Goal: Find specific page/section: Find specific page/section

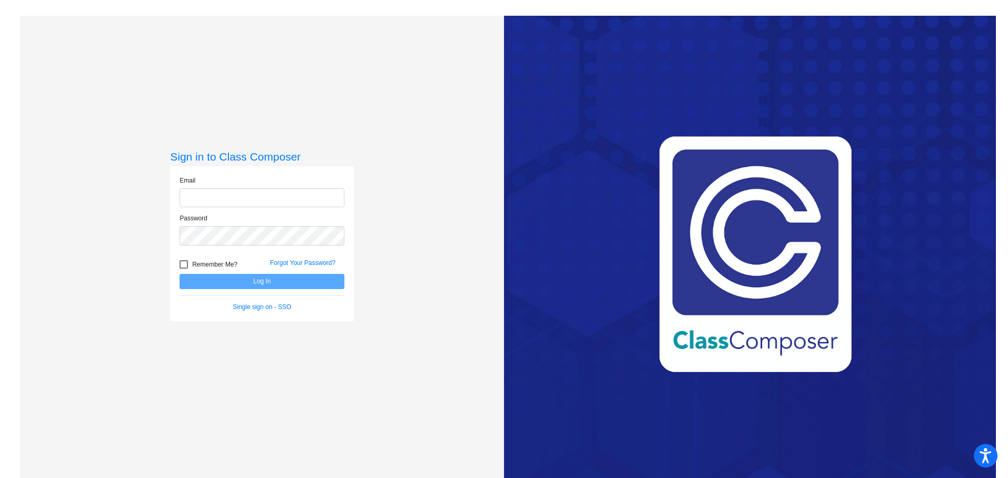
type input "[PERSON_NAME][EMAIL_ADDRESS][DOMAIN_NAME]"
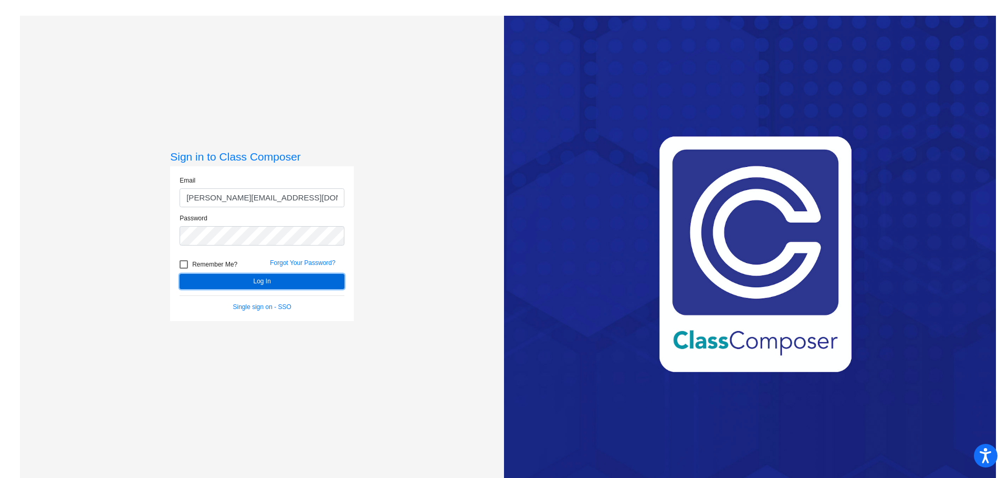
click at [258, 279] on button "Log In" at bounding box center [262, 281] width 165 height 15
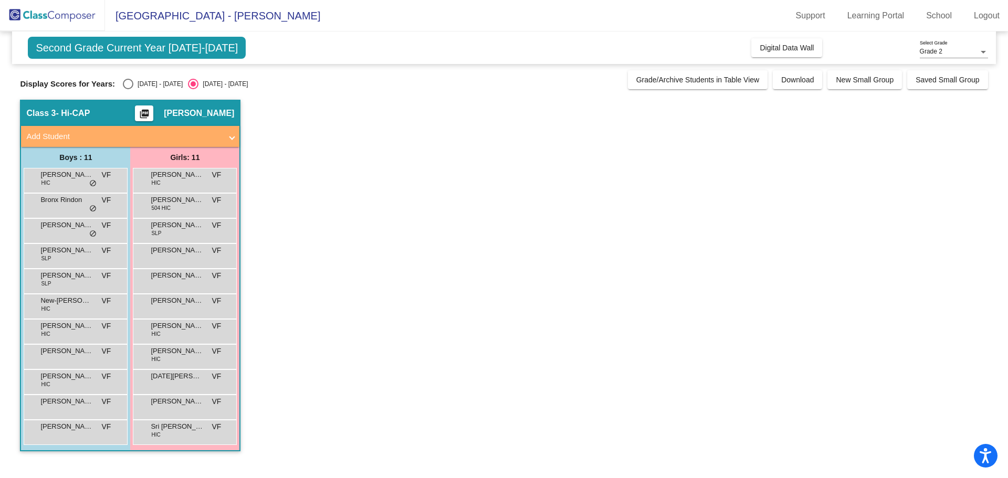
click at [123, 85] on div "Select an option" at bounding box center [128, 84] width 11 height 11
click at [128, 89] on input "[DATE] - [DATE]" at bounding box center [128, 89] width 1 height 1
radio input "true"
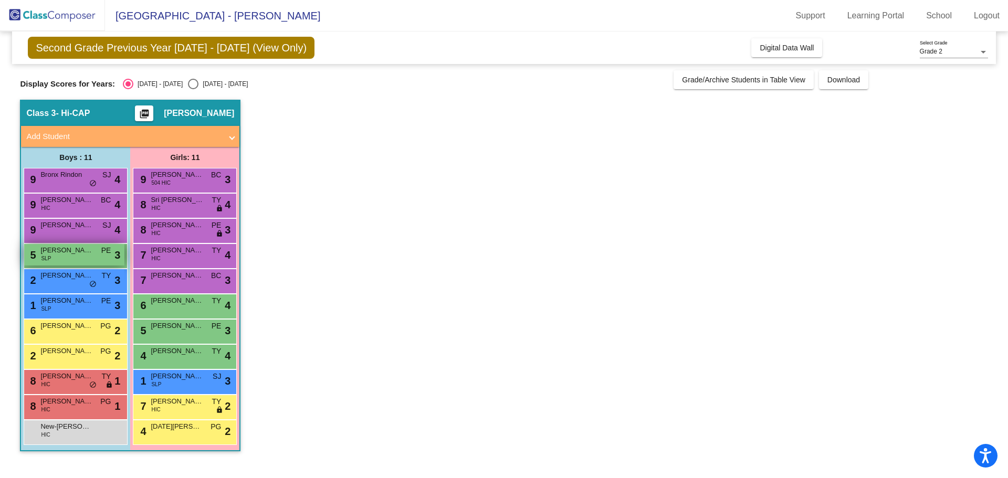
click at [87, 251] on span "[PERSON_NAME]" at bounding box center [66, 250] width 53 height 11
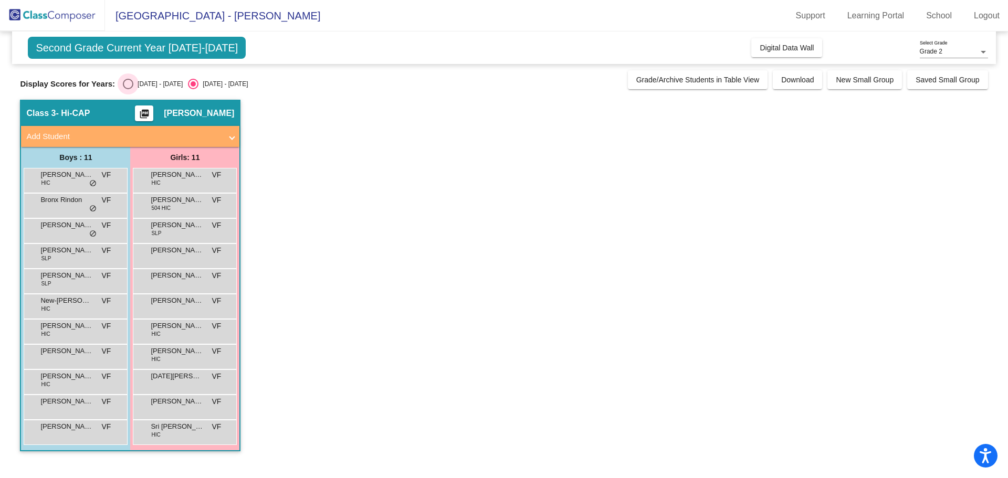
click at [123, 85] on div "Select an option" at bounding box center [128, 84] width 11 height 11
click at [128, 89] on input "[DATE] - [DATE]" at bounding box center [128, 89] width 1 height 1
radio input "true"
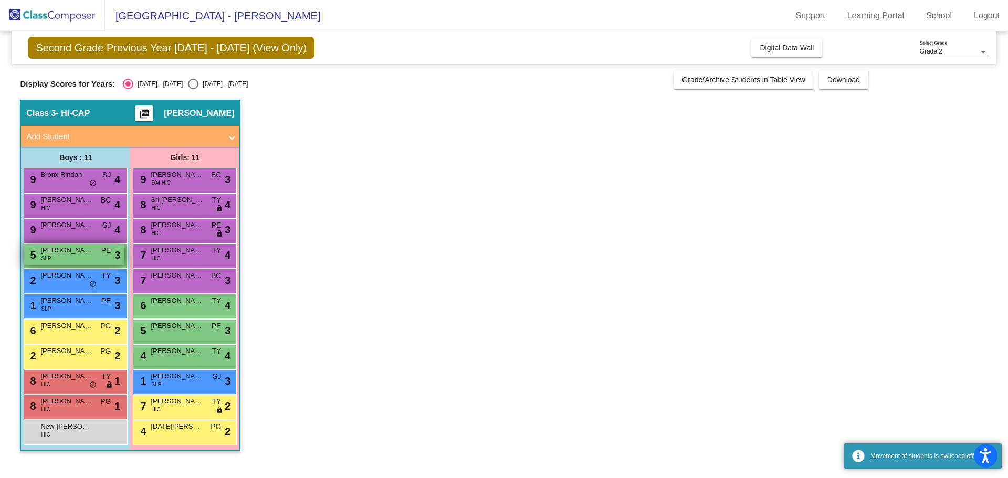
click at [96, 256] on div "5 [PERSON_NAME] SLP PE lock do_not_disturb_alt 3" at bounding box center [74, 255] width 100 height 22
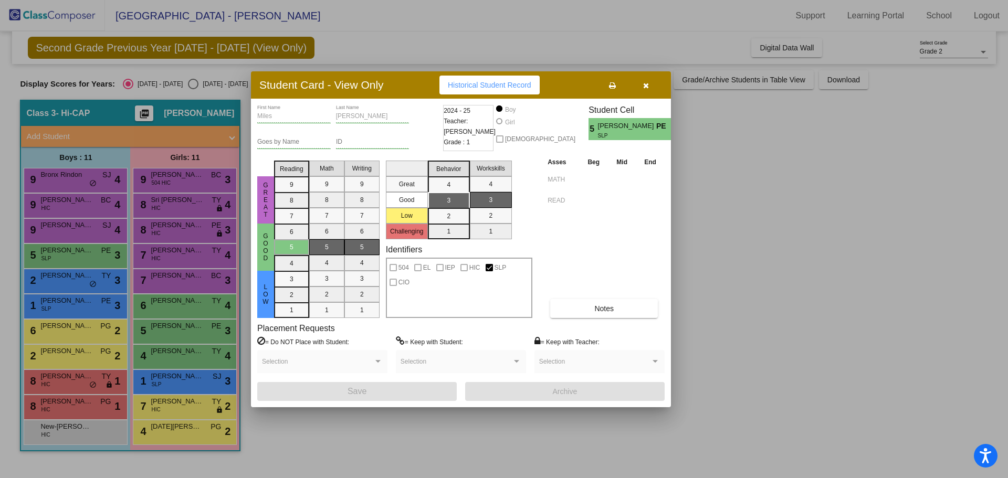
click at [773, 202] on div at bounding box center [504, 239] width 1008 height 478
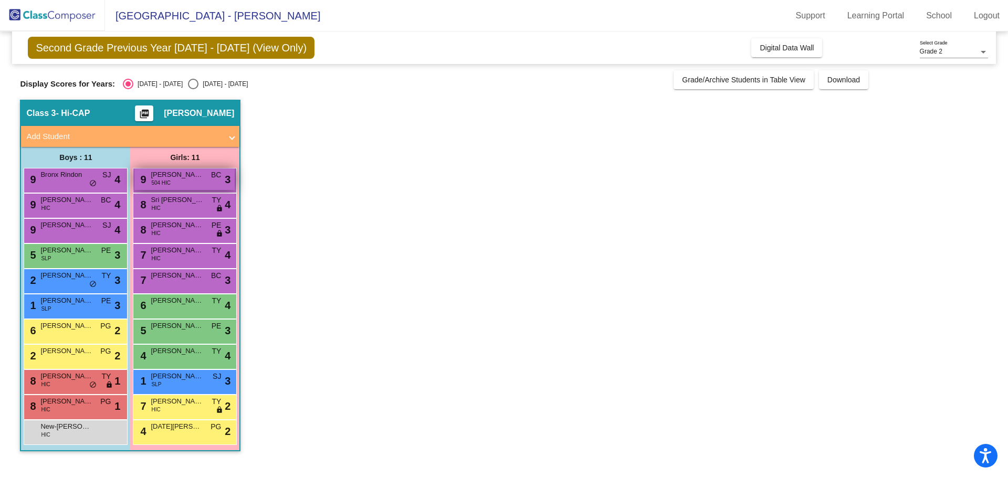
click at [184, 174] on span "[PERSON_NAME] [PERSON_NAME]" at bounding box center [177, 175] width 53 height 11
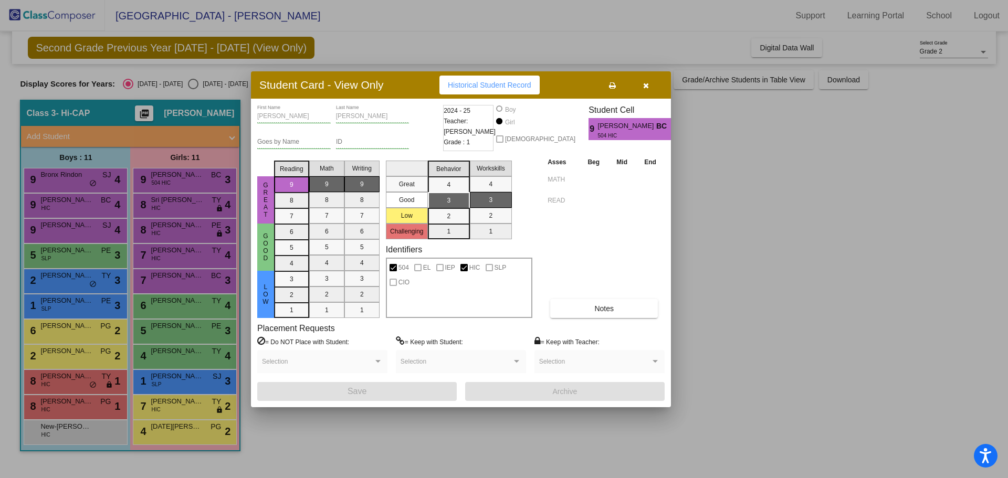
click at [192, 210] on div at bounding box center [504, 239] width 1008 height 478
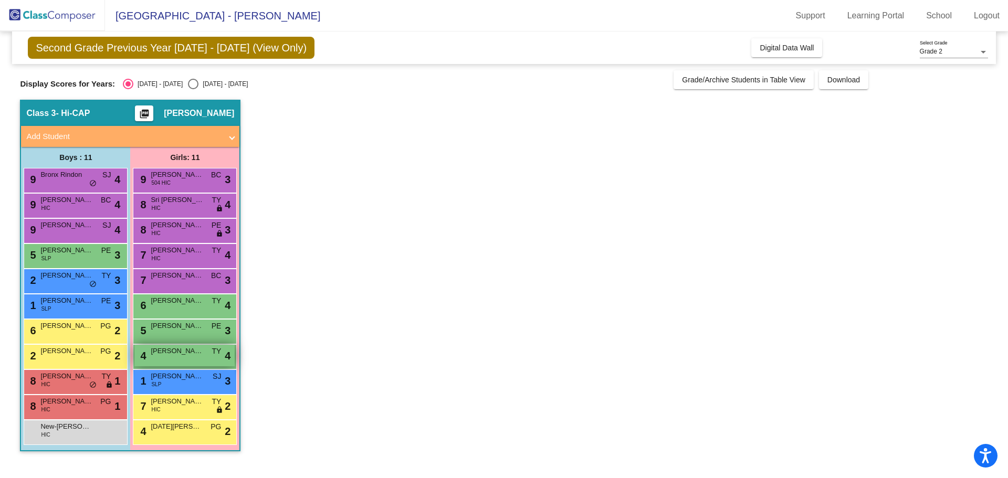
click at [205, 357] on div "4 [PERSON_NAME] TY lock do_not_disturb_alt 4" at bounding box center [184, 356] width 100 height 22
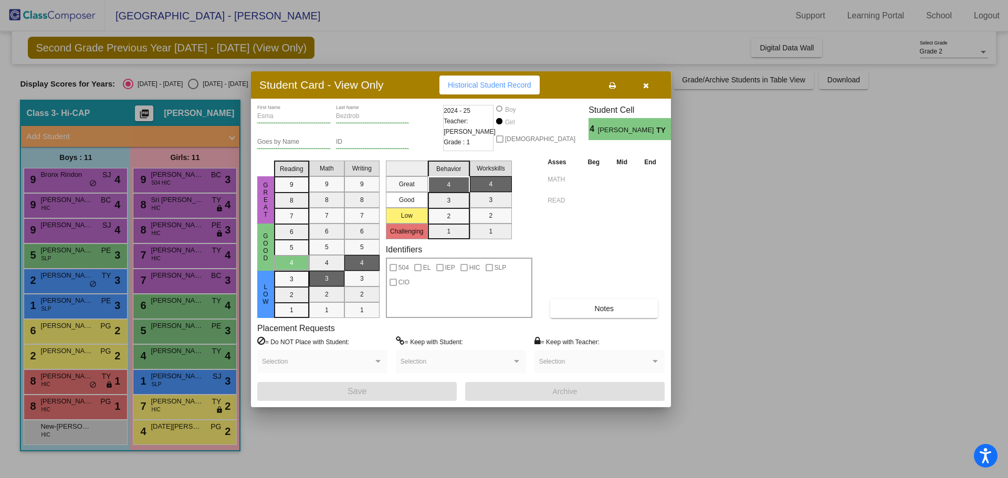
click at [649, 87] on button "button" at bounding box center [646, 85] width 34 height 19
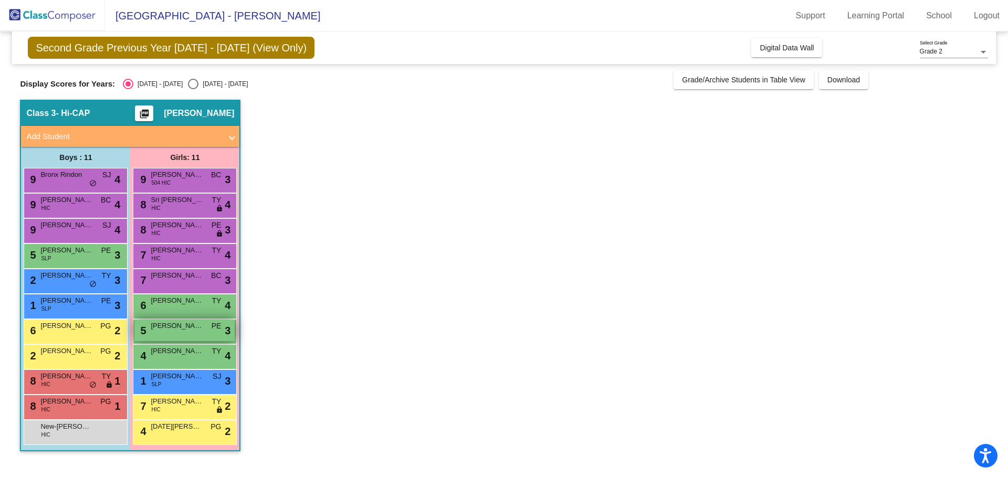
click at [185, 337] on div "5 Sangeen Baloch PE lock do_not_disturb_alt 3" at bounding box center [184, 331] width 100 height 22
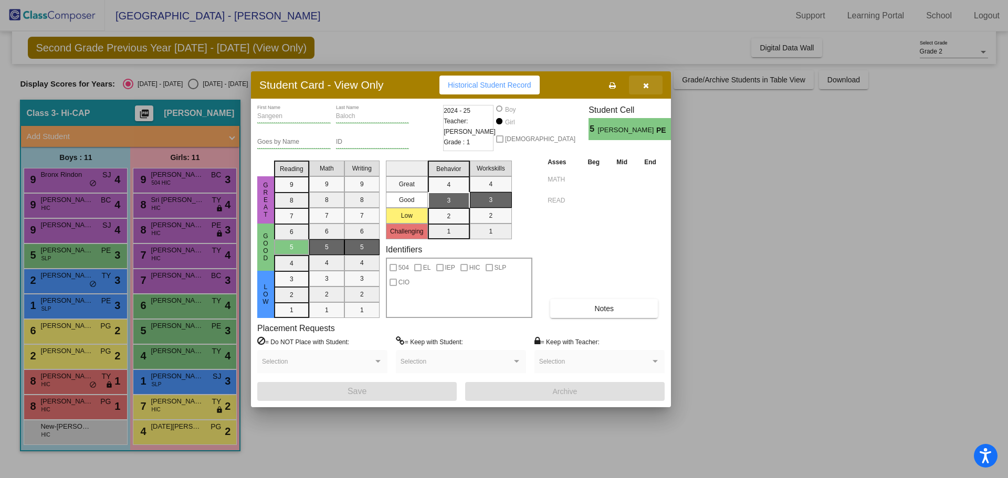
click at [646, 86] on icon "button" at bounding box center [646, 85] width 6 height 7
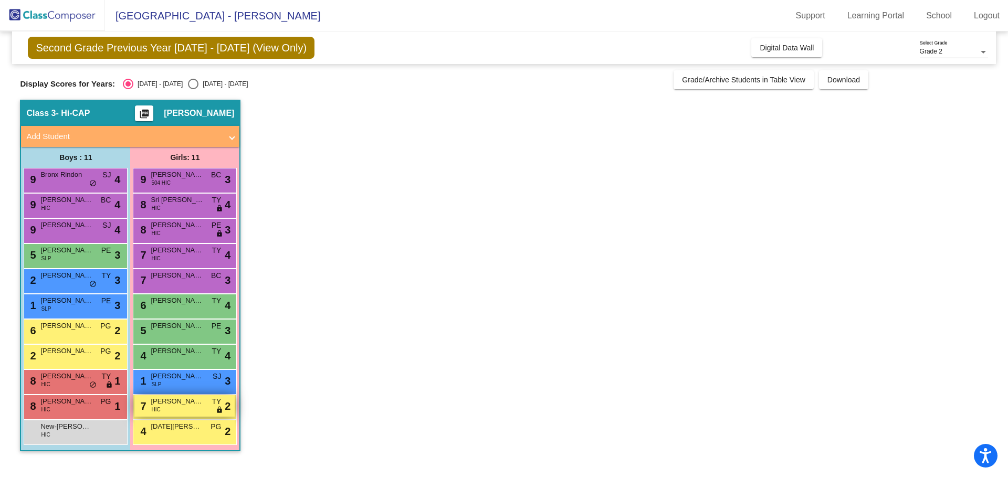
click at [160, 404] on span "[PERSON_NAME]" at bounding box center [177, 401] width 53 height 11
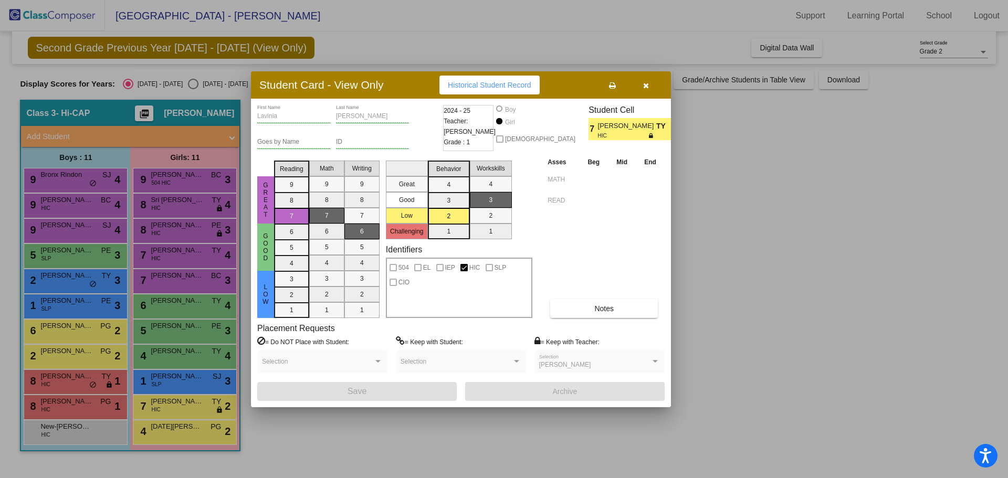
click at [650, 86] on button "button" at bounding box center [646, 85] width 34 height 19
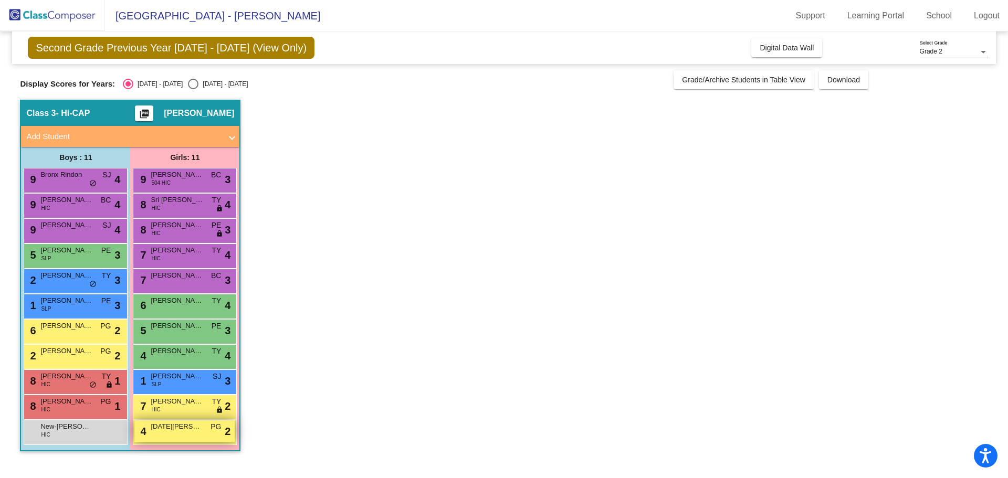
click at [193, 431] on span "[DATE][PERSON_NAME]" at bounding box center [177, 427] width 53 height 11
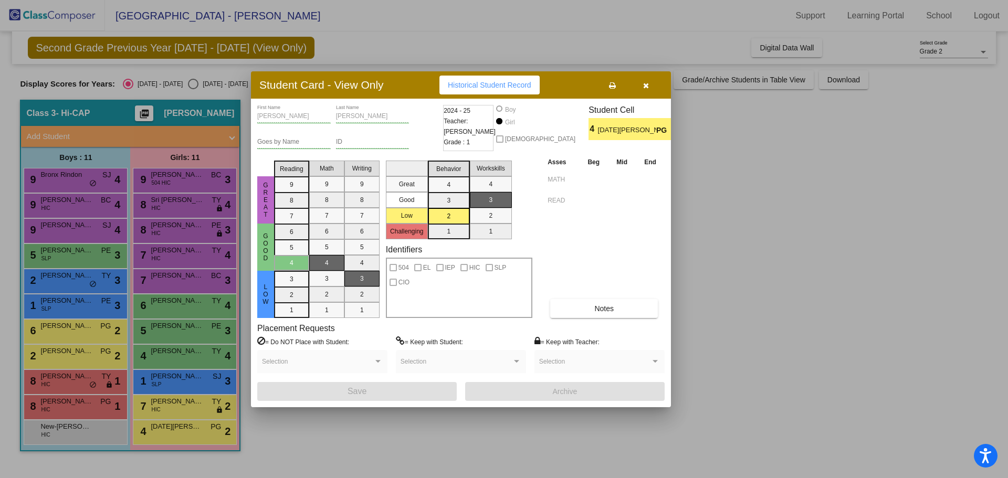
click at [940, 241] on div at bounding box center [504, 239] width 1008 height 478
